Goal: Information Seeking & Learning: Learn about a topic

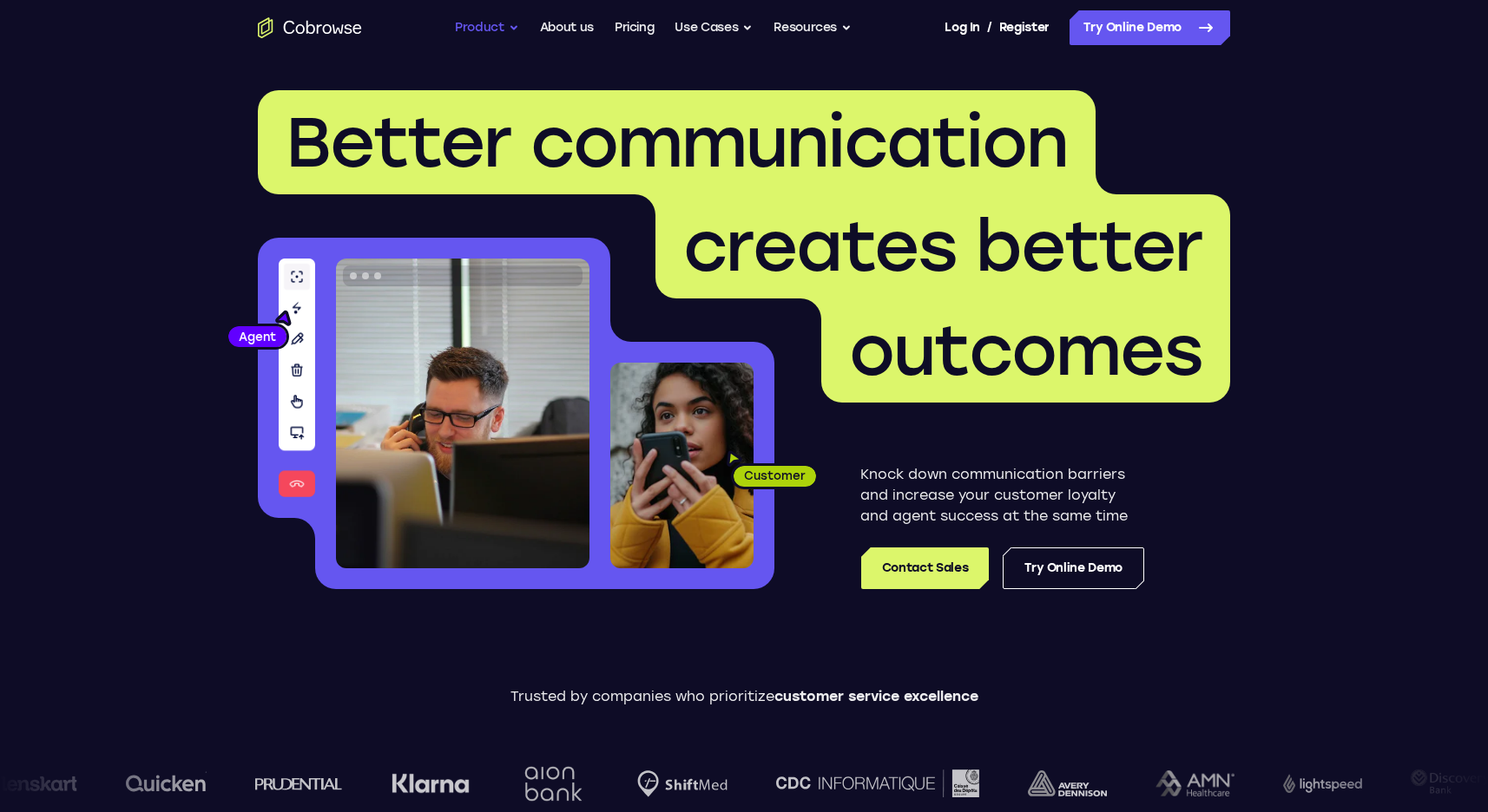
click at [469, 20] on button "Product" at bounding box center [486, 28] width 64 height 35
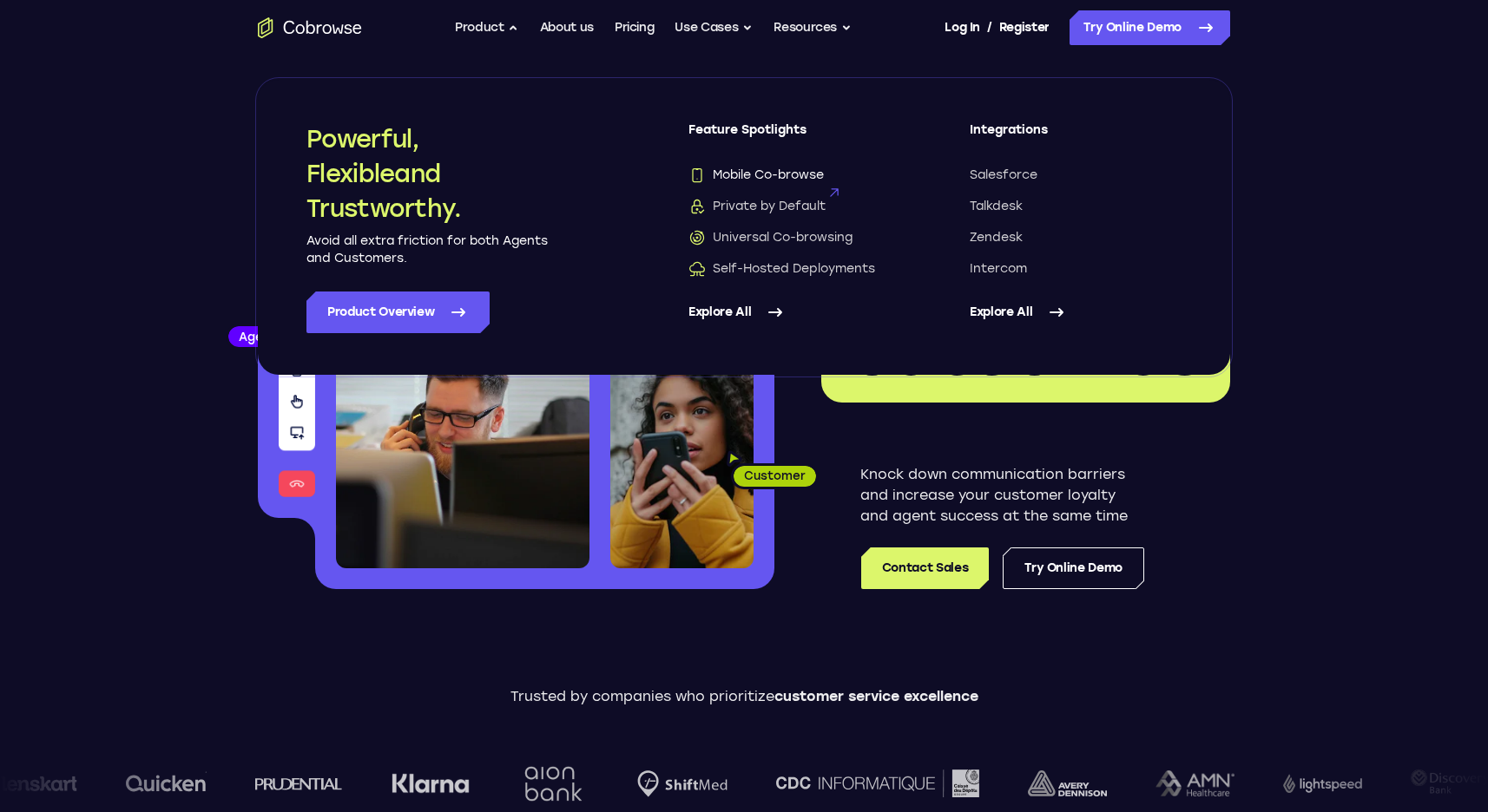
click at [776, 179] on span "Mobile Co-browse" at bounding box center [756, 176] width 135 height 18
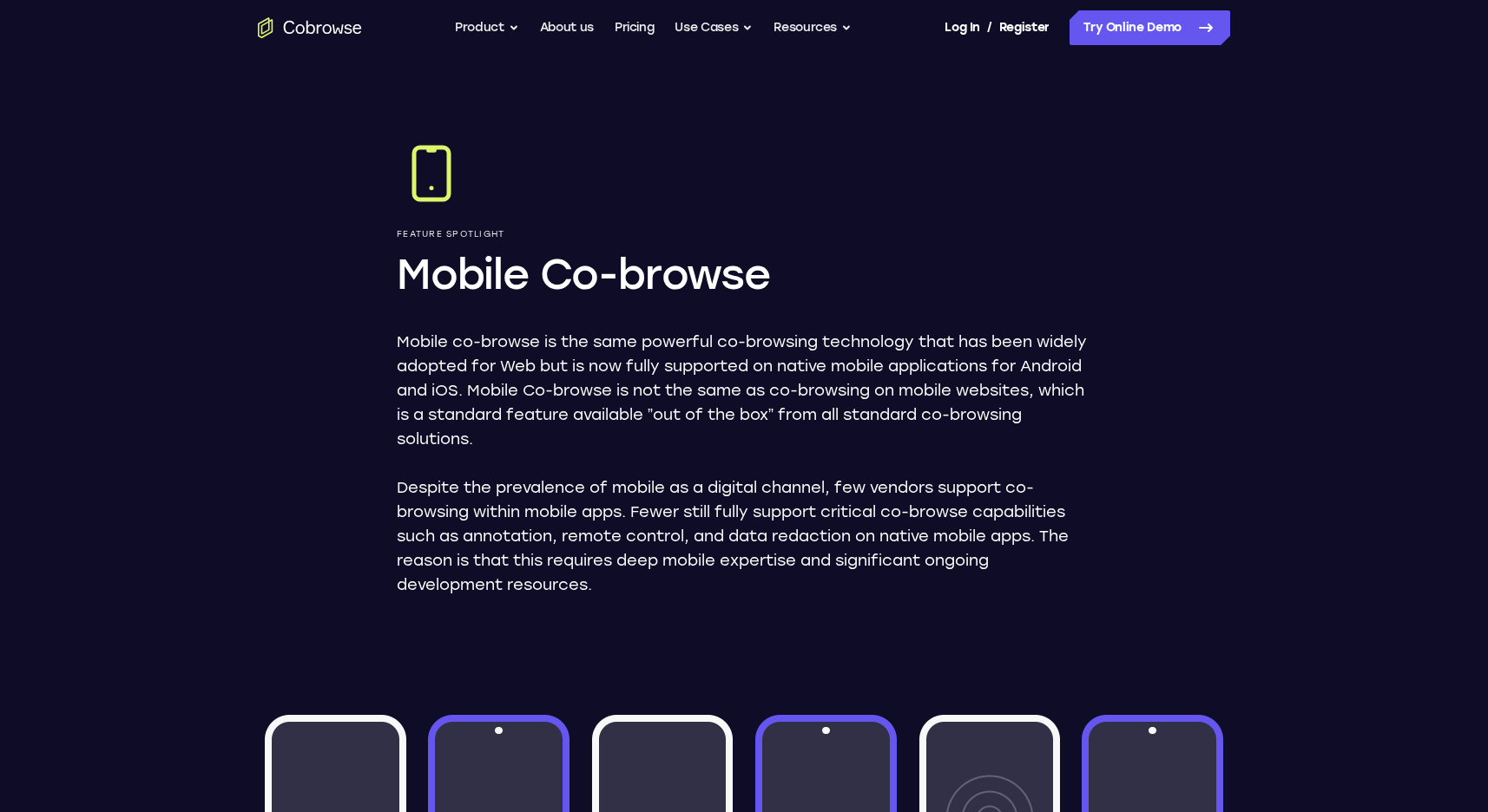
click at [350, 28] on icon "Go to the home page" at bounding box center [310, 28] width 105 height 21
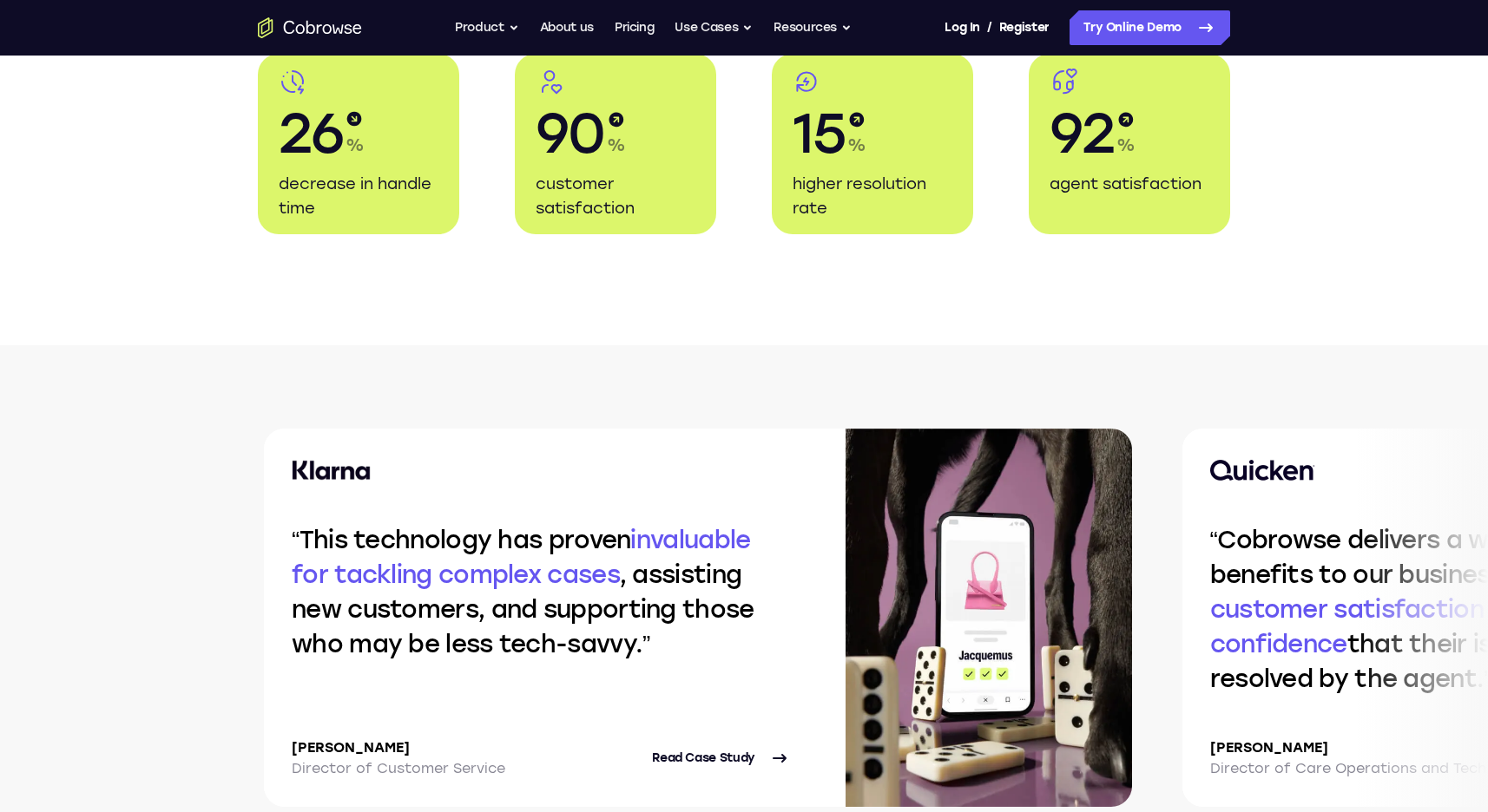
scroll to position [3581, 0]
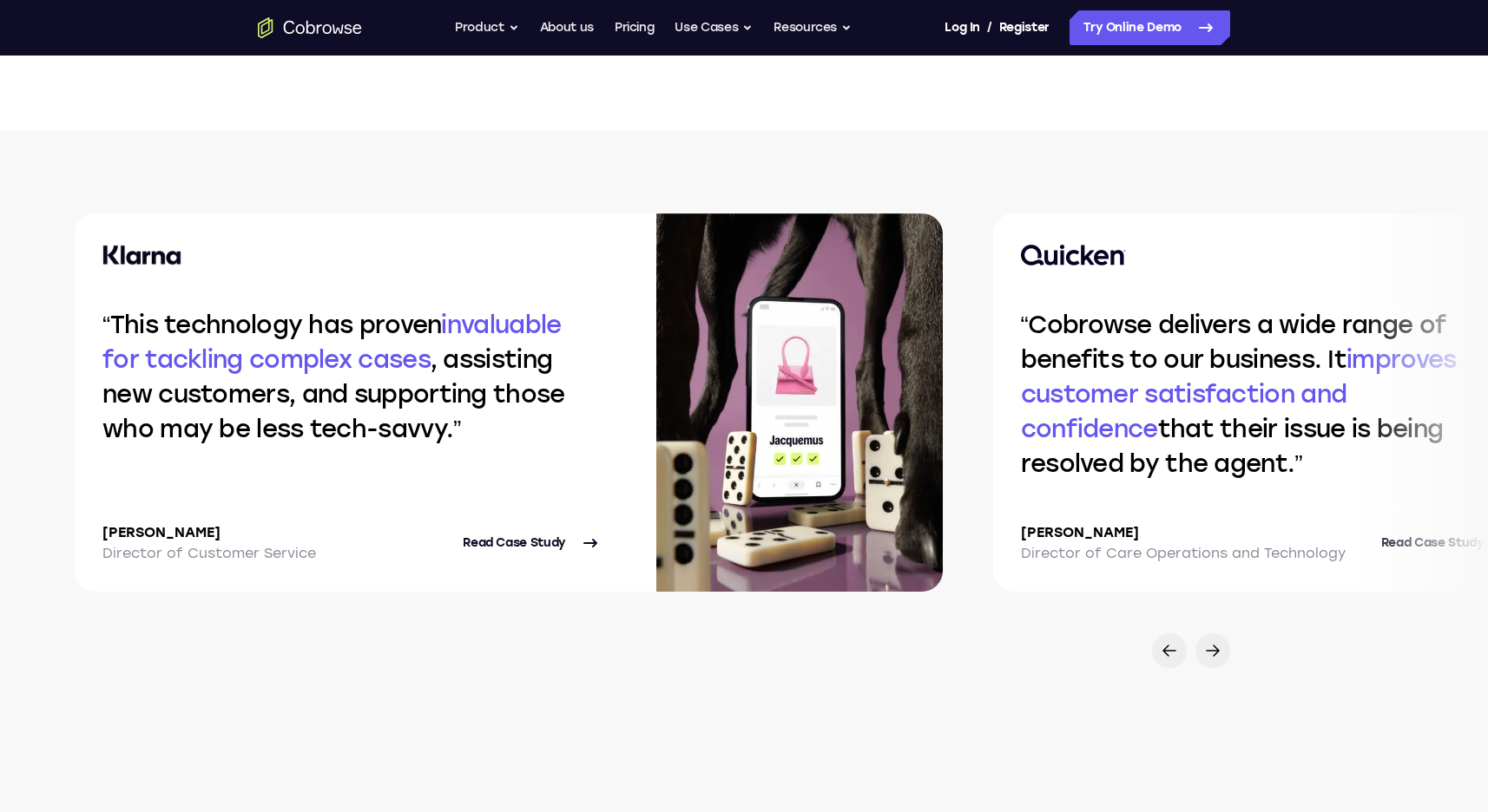
click at [869, 419] on img at bounding box center [799, 403] width 286 height 379
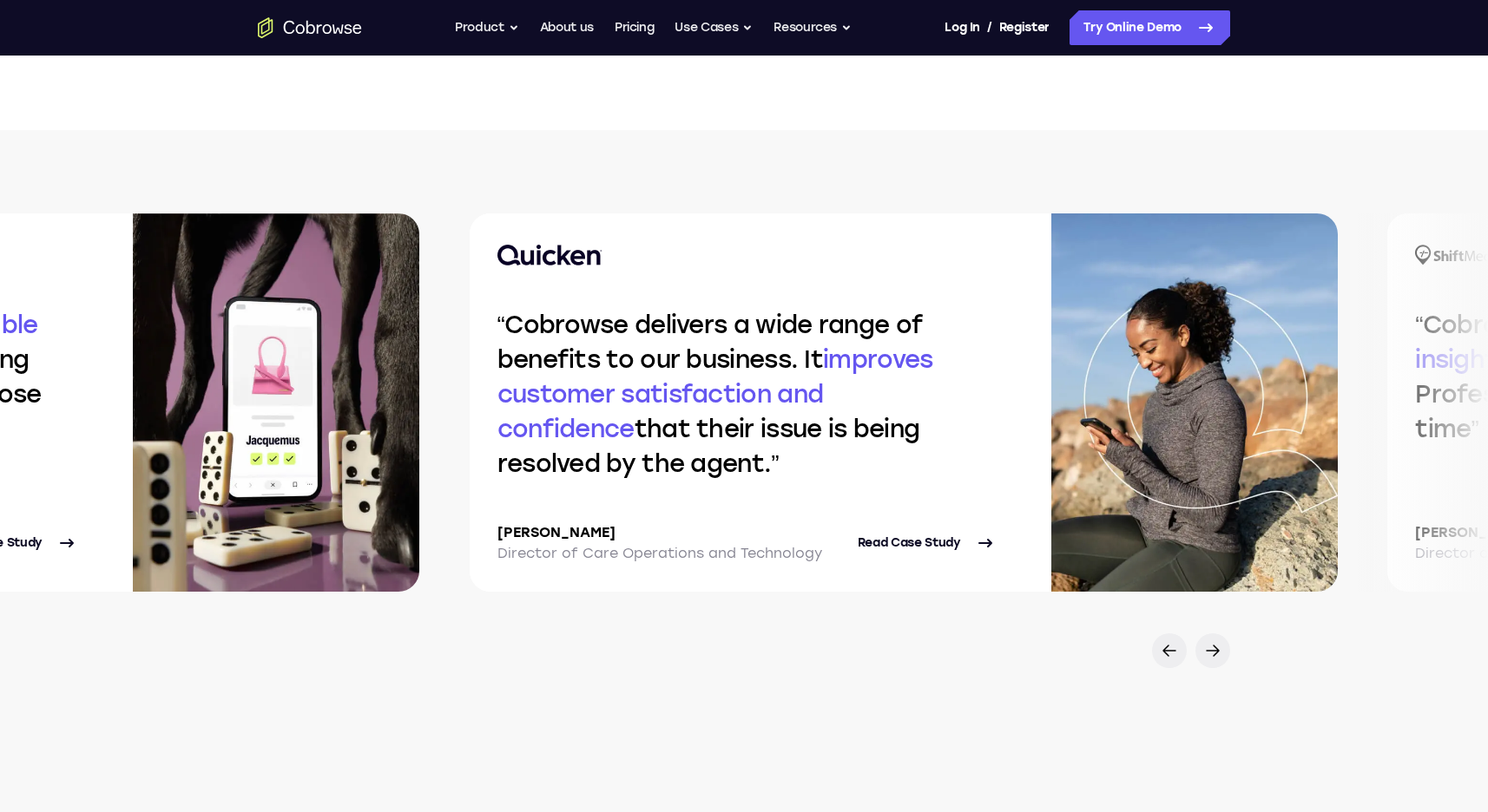
click at [325, 389] on div "This technology has proven invaluable for tackling complex cases , assisting ne…" at bounding box center [295, 403] width 1488 height 379
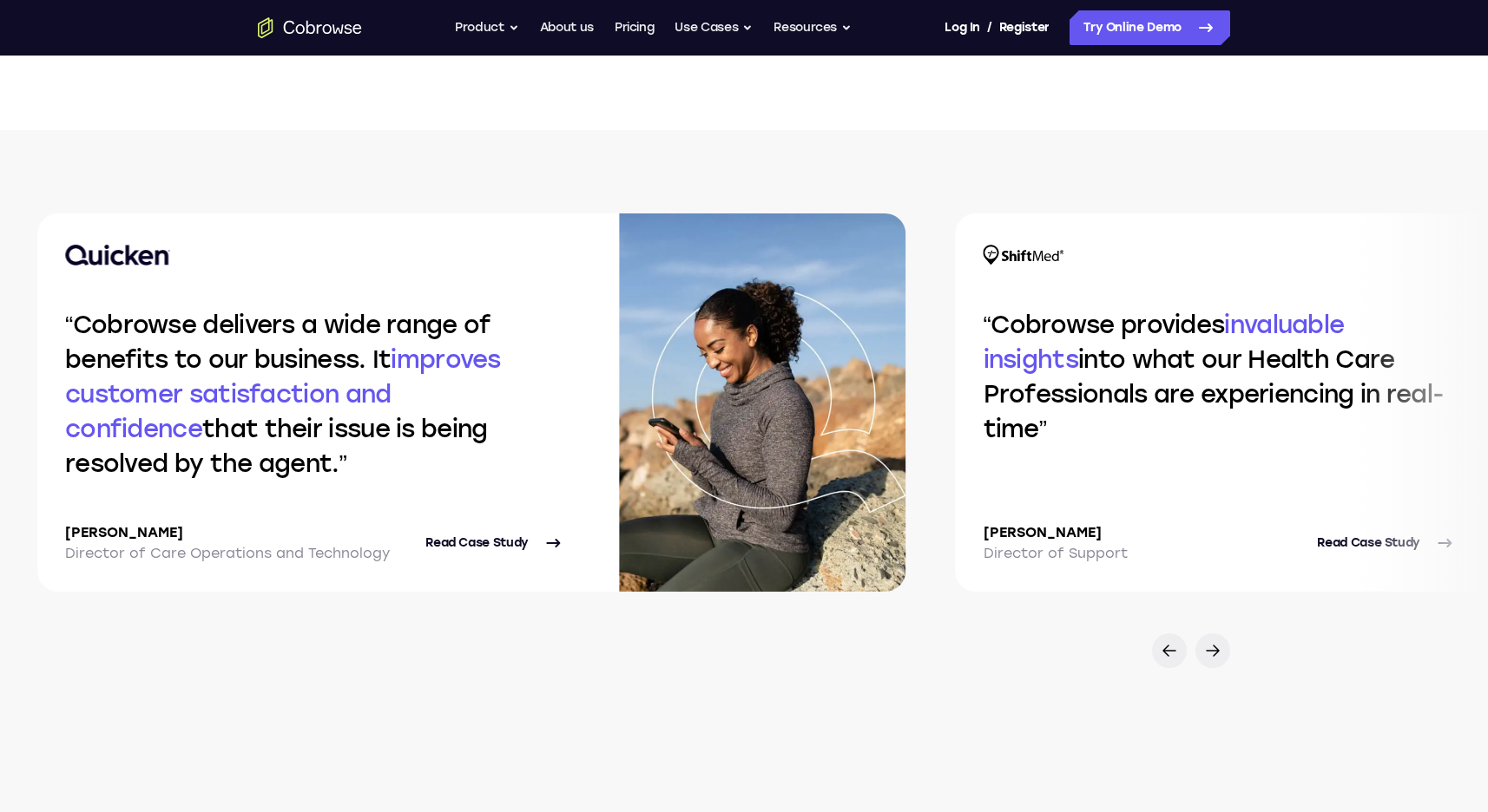
click at [619, 341] on img at bounding box center [762, 403] width 286 height 379
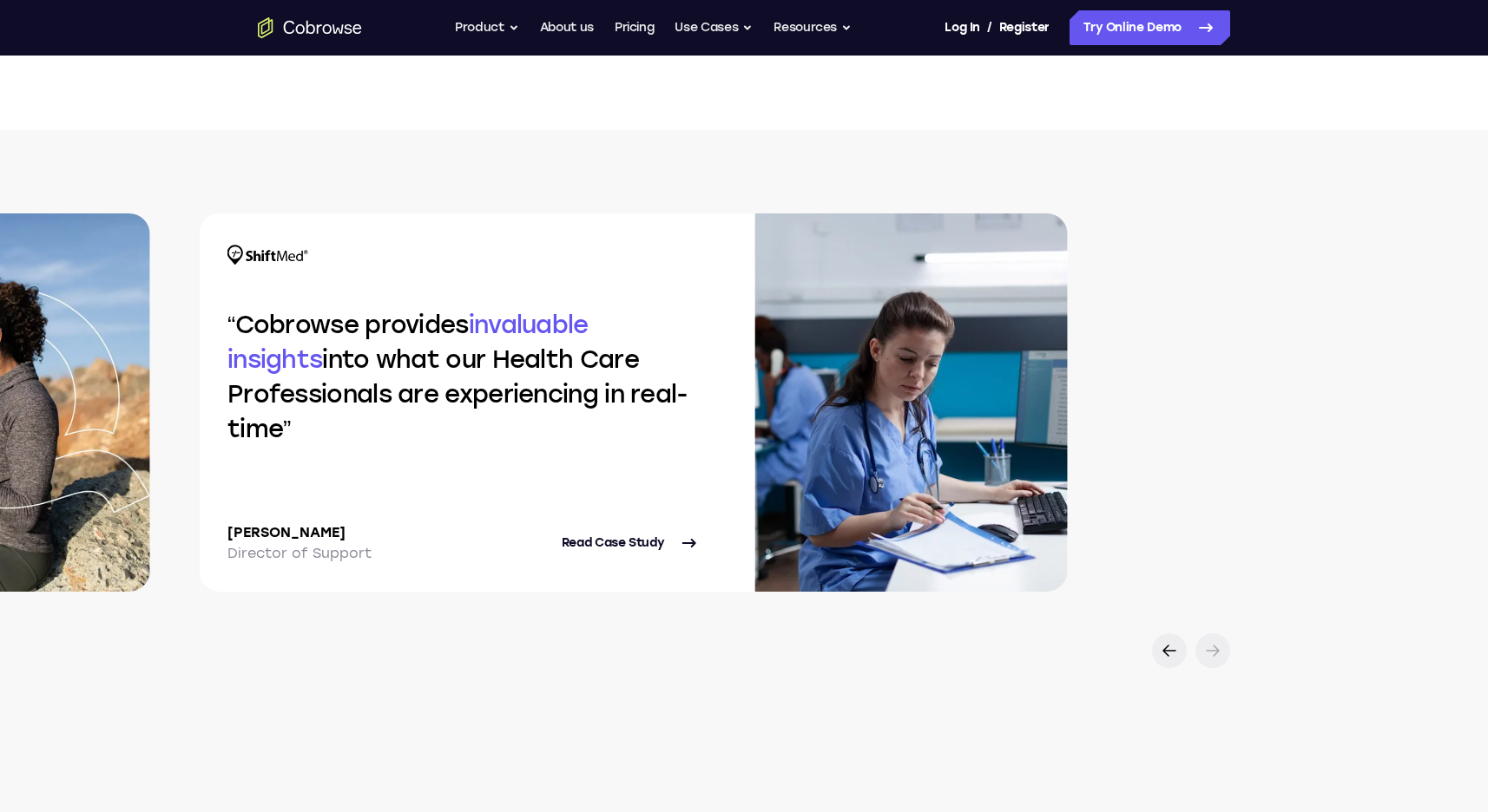
click at [543, 375] on div "Cobrowse provides invaluable insights into what our Health Care Professionals a…" at bounding box center [633, 403] width 868 height 379
